Goal: Find specific page/section: Find specific page/section

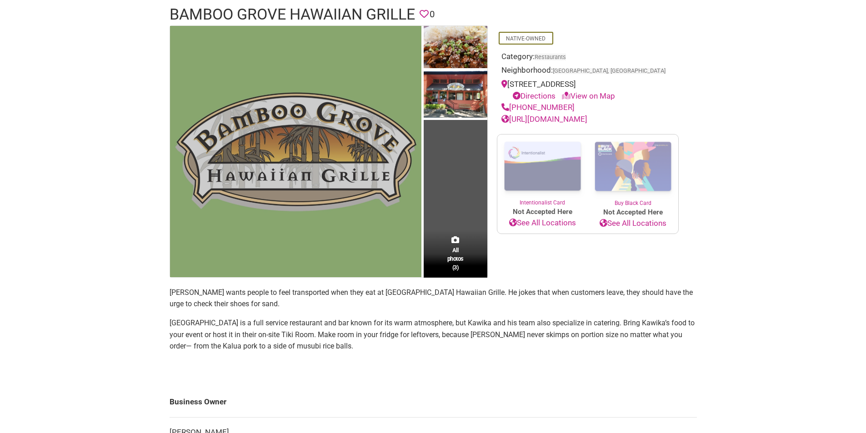
scroll to position [91, 0]
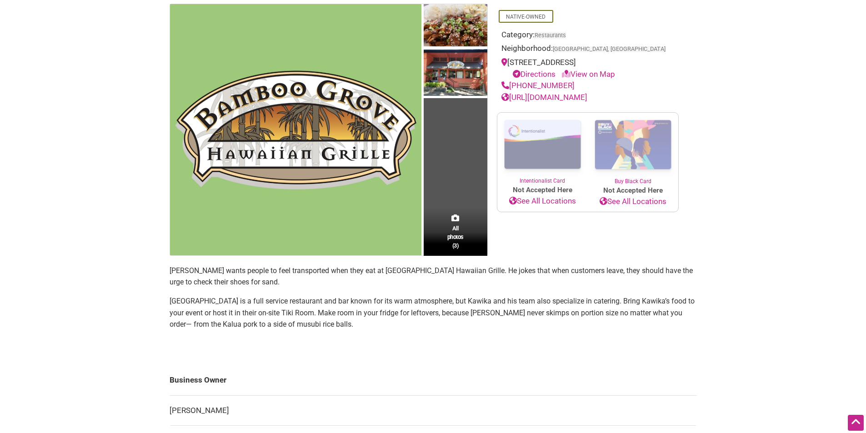
click at [185, 272] on p "[PERSON_NAME] wants people to feel transported when they eat at [GEOGRAPHIC_DAT…" at bounding box center [432, 276] width 527 height 23
click at [205, 269] on p "[PERSON_NAME] wants people to feel transported when they eat at [GEOGRAPHIC_DAT…" at bounding box center [432, 276] width 527 height 23
copy p "[PERSON_NAME]"
click at [108, 287] on body "× Menu 0 Add a Business Map Blog Store Offers Intentionalist Cards Buy Black Ca…" at bounding box center [433, 125] width 866 height 433
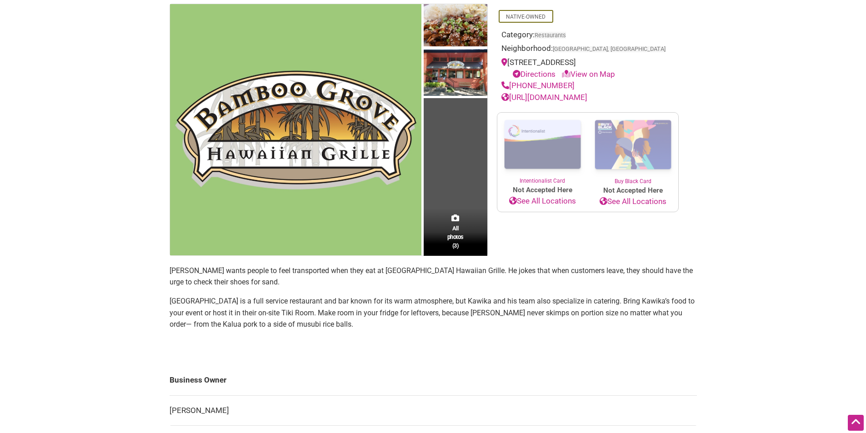
click at [173, 268] on p "[PERSON_NAME] wants people to feel transported when they eat at [GEOGRAPHIC_DAT…" at bounding box center [432, 276] width 527 height 23
drag, startPoint x: 173, startPoint y: 268, endPoint x: 188, endPoint y: 268, distance: 15.0
click at [175, 268] on p "[PERSON_NAME] wants people to feel transported when they eat at [GEOGRAPHIC_DAT…" at bounding box center [432, 276] width 527 height 23
click at [212, 267] on p "[PERSON_NAME] wants people to feel transported when they eat at [GEOGRAPHIC_DAT…" at bounding box center [432, 276] width 527 height 23
copy p "[PERSON_NAME]"
